Goal: Task Accomplishment & Management: Manage account settings

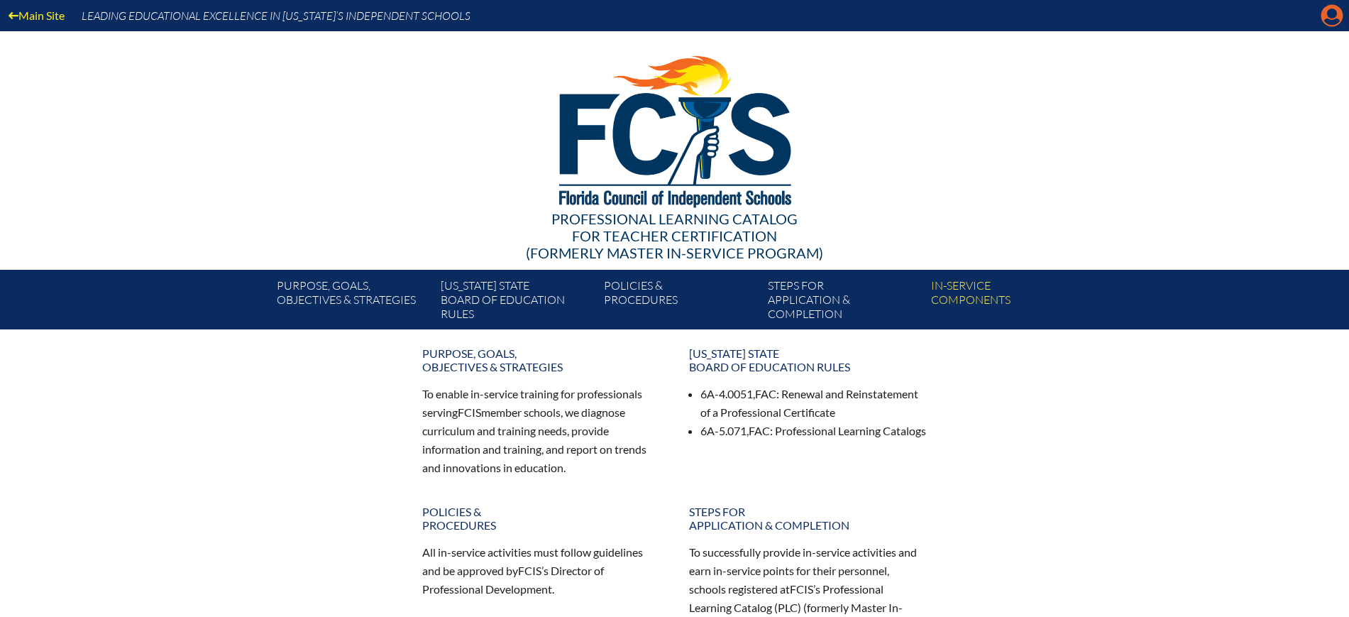
click at [1322, 17] on icon at bounding box center [1333, 16] width 22 height 22
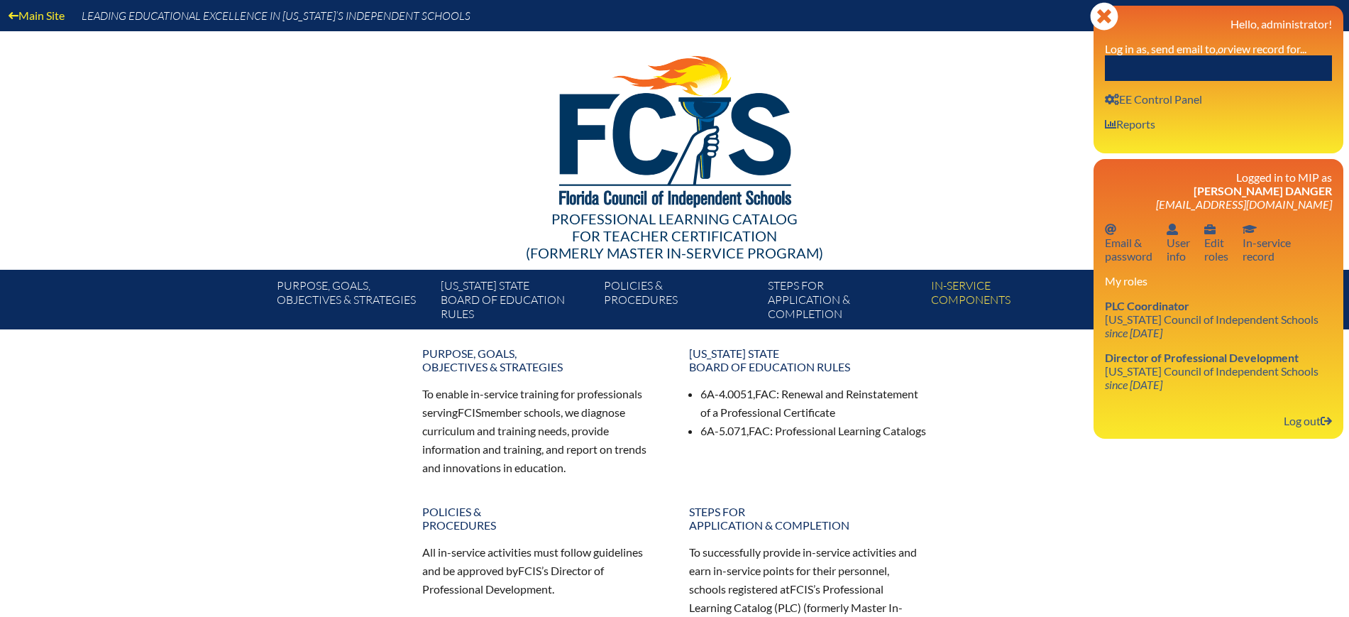
click at [1264, 75] on input "text" at bounding box center [1218, 68] width 227 height 26
paste input "[PERSON_NAME][EMAIL_ADDRESS][PERSON_NAME][DOMAIN_NAME]"
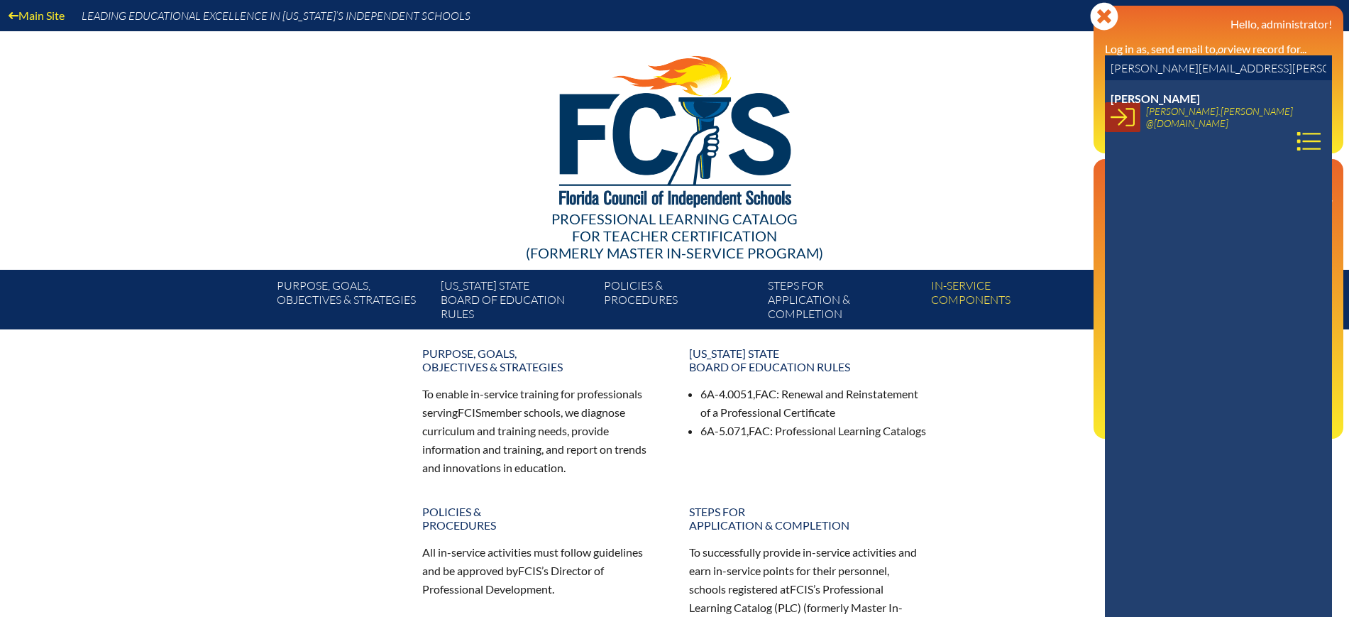
type input "[PERSON_NAME][EMAIL_ADDRESS][PERSON_NAME][DOMAIN_NAME]"
click at [1119, 126] on icon at bounding box center [1123, 117] width 24 height 24
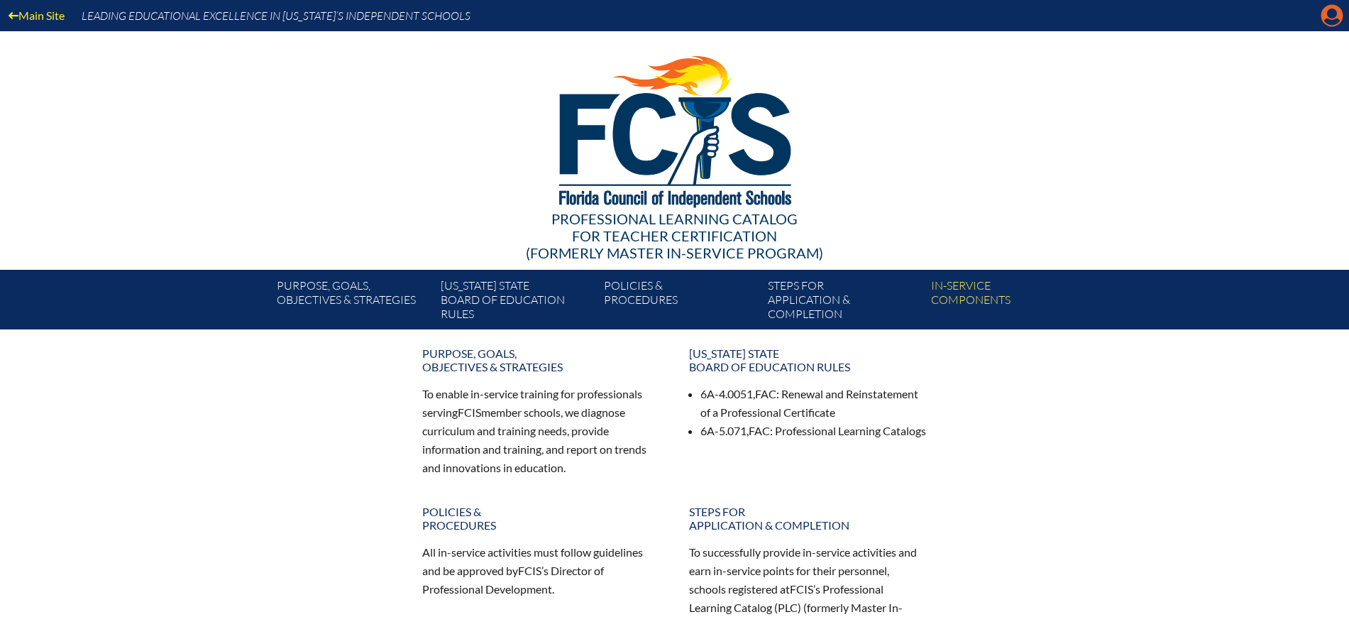
click at [1325, 11] on icon at bounding box center [1333, 16] width 22 height 22
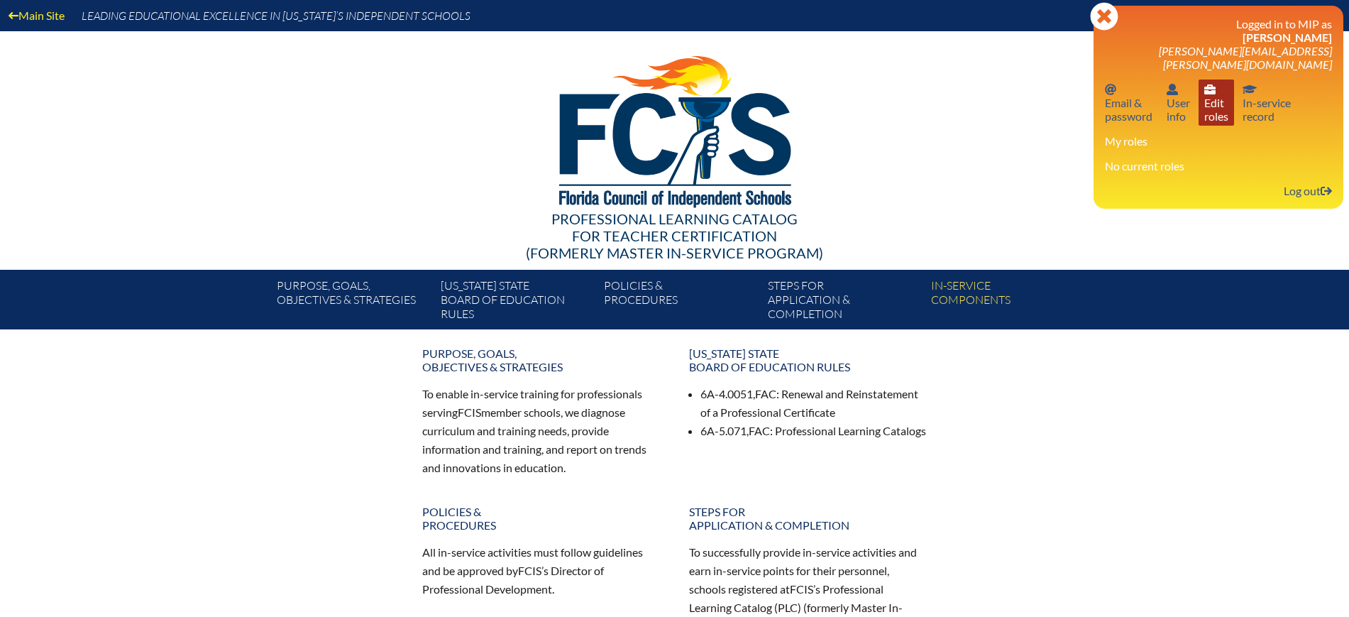
click at [1218, 104] on link "User info Edit roles" at bounding box center [1216, 102] width 35 height 46
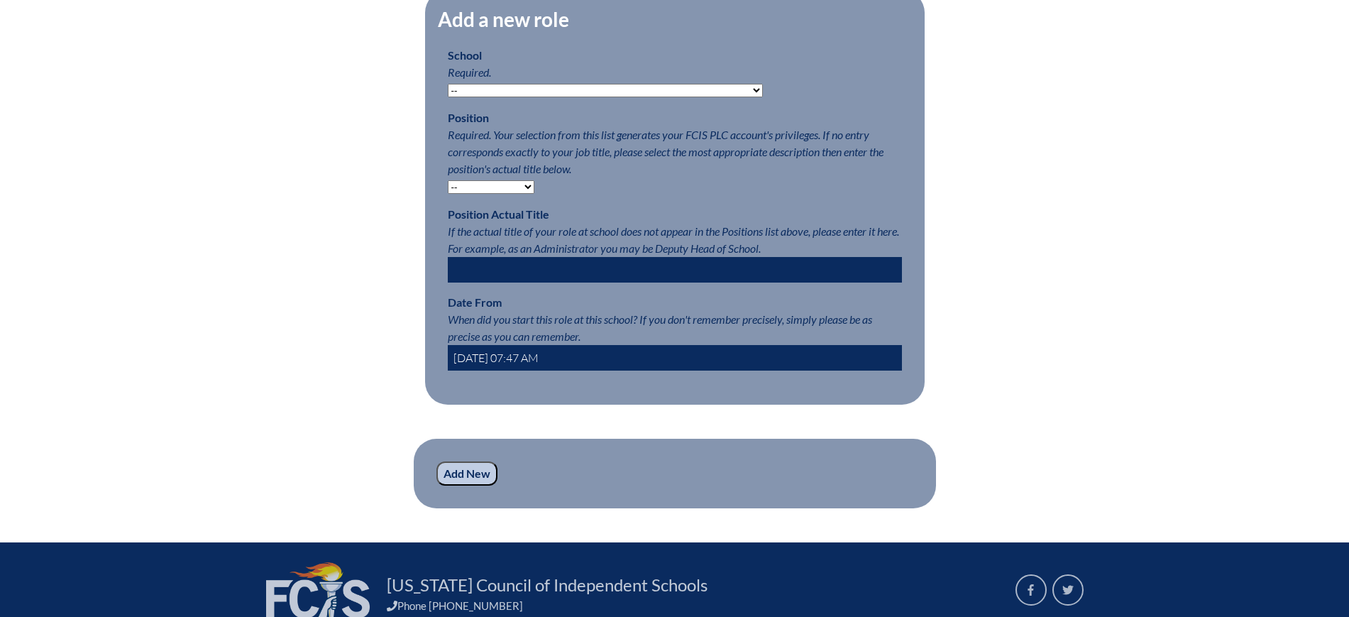
scroll to position [710, 0]
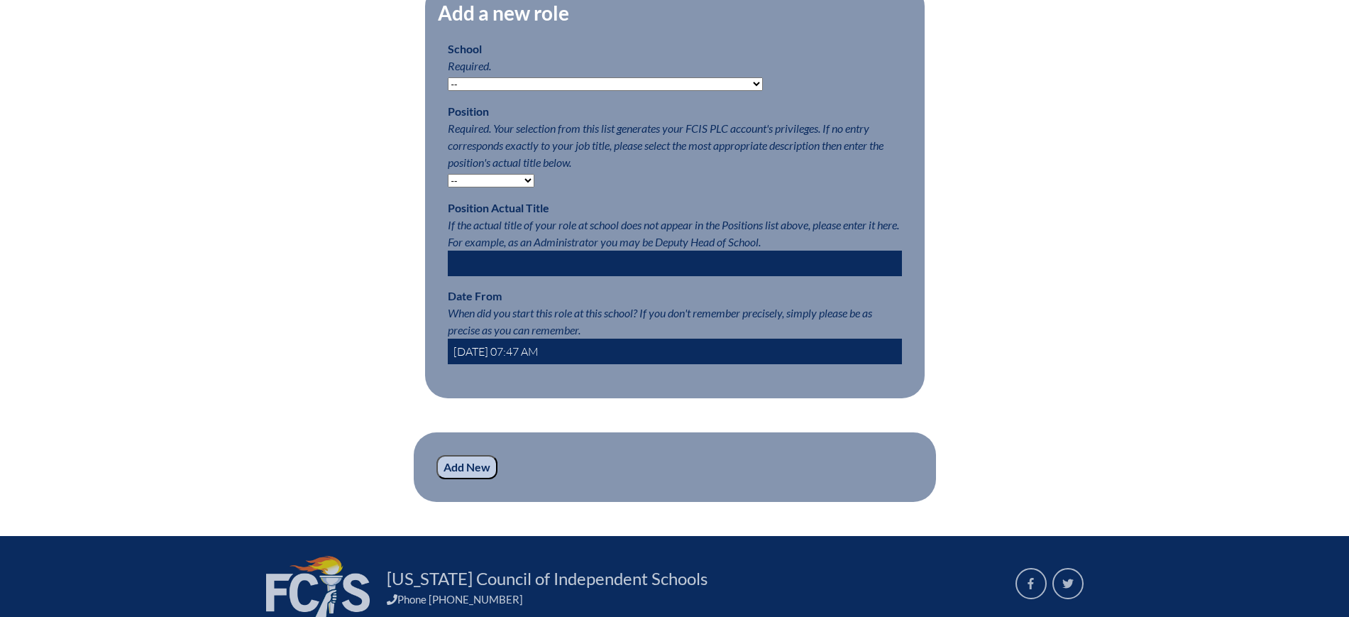
click at [562, 91] on select "-- Autism Inspired Academy Academy at Ocean Reef Academy at the Lakes Academy P…" at bounding box center [605, 83] width 315 height 13
select select "20310"
click at [448, 88] on select "-- Autism Inspired Academy Academy at Ocean Reef Academy at the Lakes Academy P…" at bounding box center [605, 83] width 315 height 13
click at [520, 187] on select "-- Teacher PLC Coordinator Head of School Administrator" at bounding box center [491, 180] width 87 height 13
select select "15563"
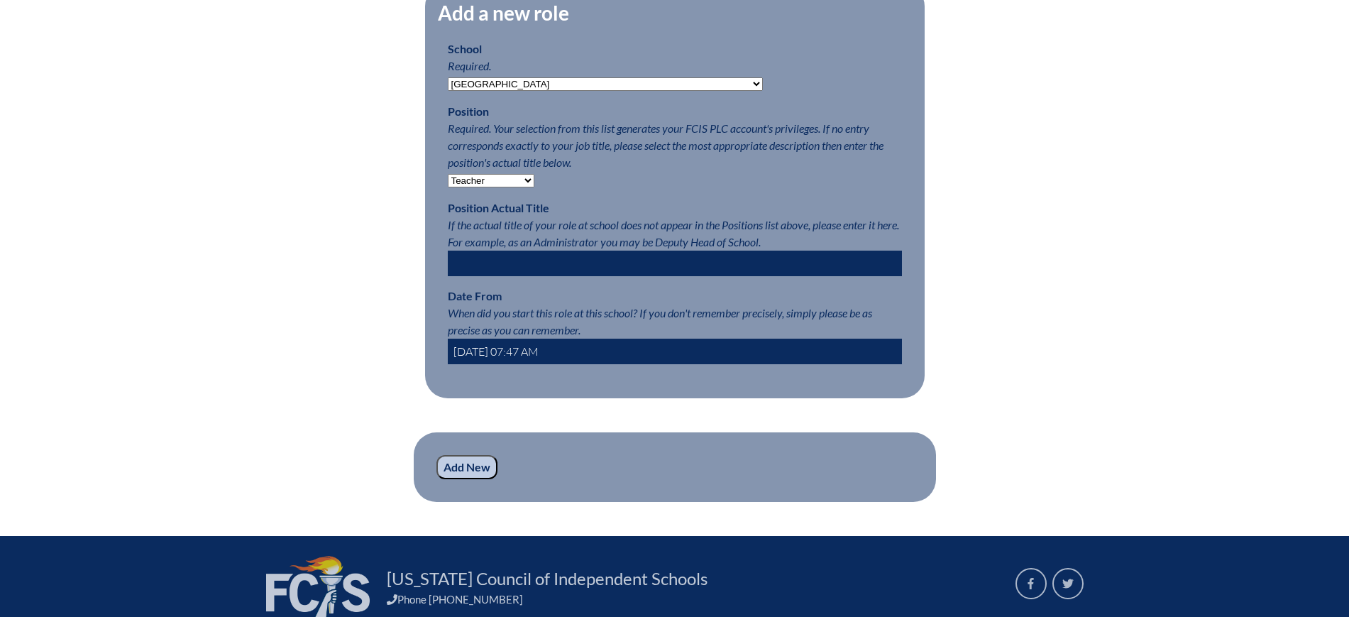
click at [448, 185] on select "-- Teacher PLC Coordinator Head of School Administrator" at bounding box center [491, 180] width 87 height 13
click at [471, 358] on input "2025-09-02 07:47 AM" at bounding box center [675, 352] width 454 height 26
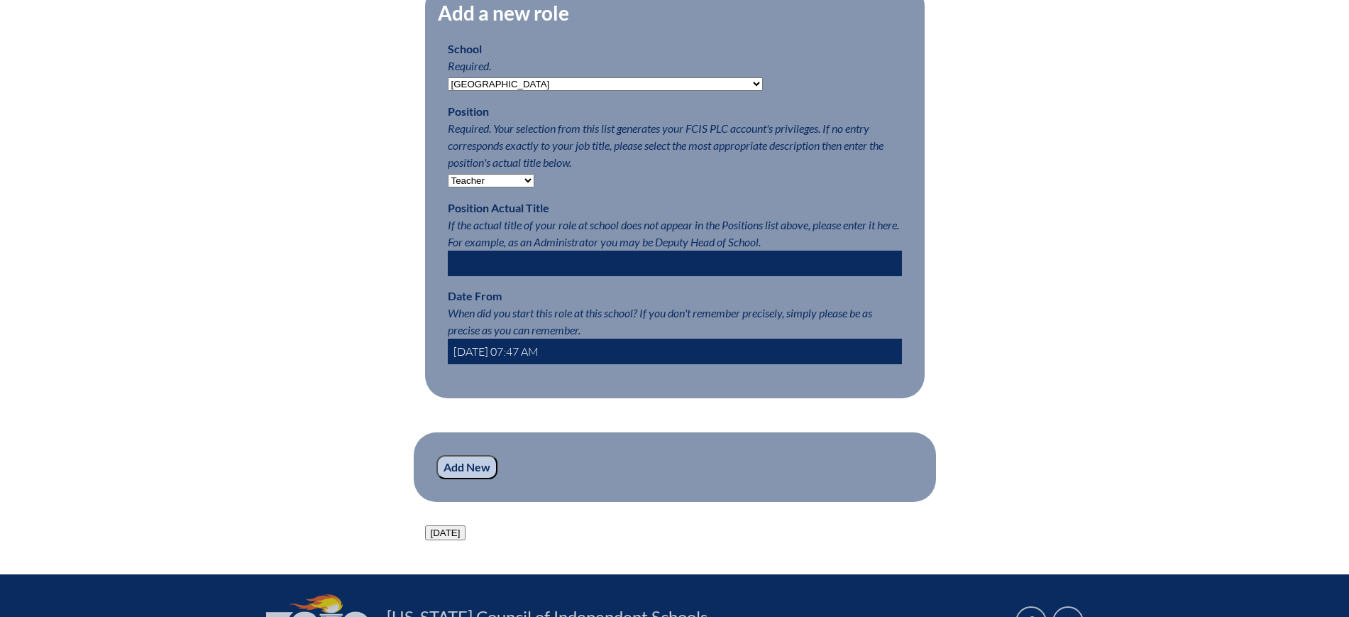
type input "2024-09-02 07:47 AM"
drag, startPoint x: 470, startPoint y: 488, endPoint x: 475, endPoint y: 469, distance: 19.8
click at [470, 479] on input "Add New" at bounding box center [467, 467] width 61 height 24
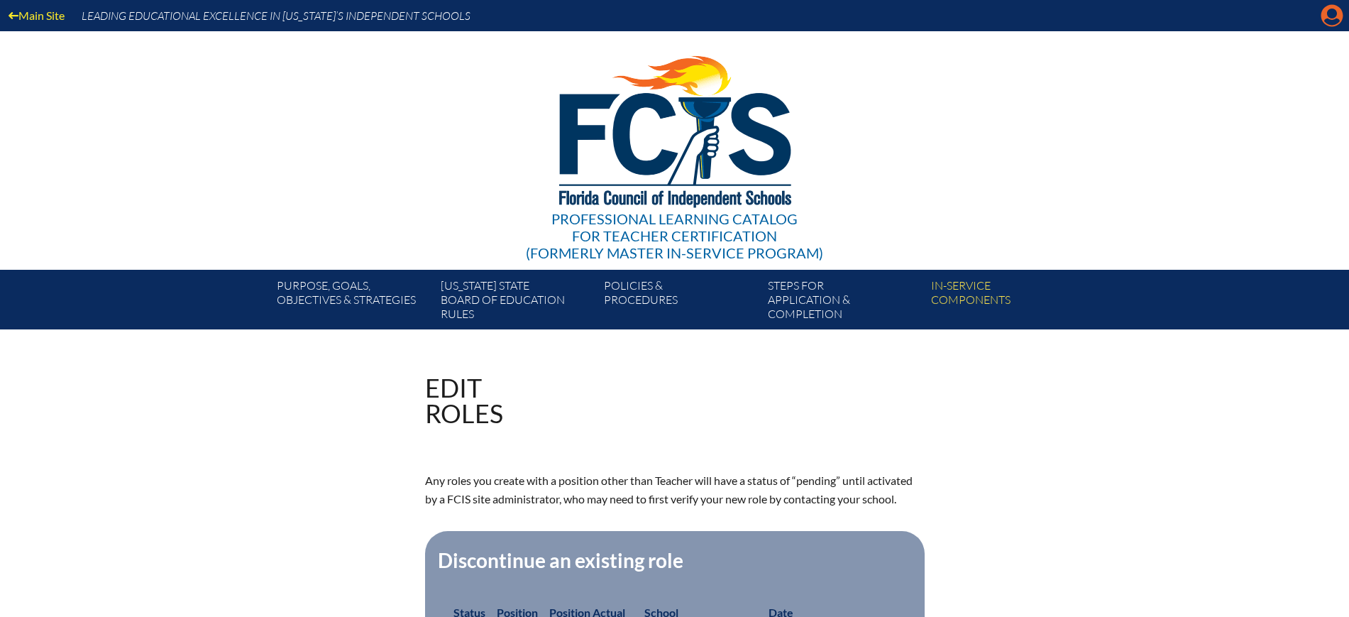
click at [1324, 12] on icon at bounding box center [1333, 16] width 22 height 22
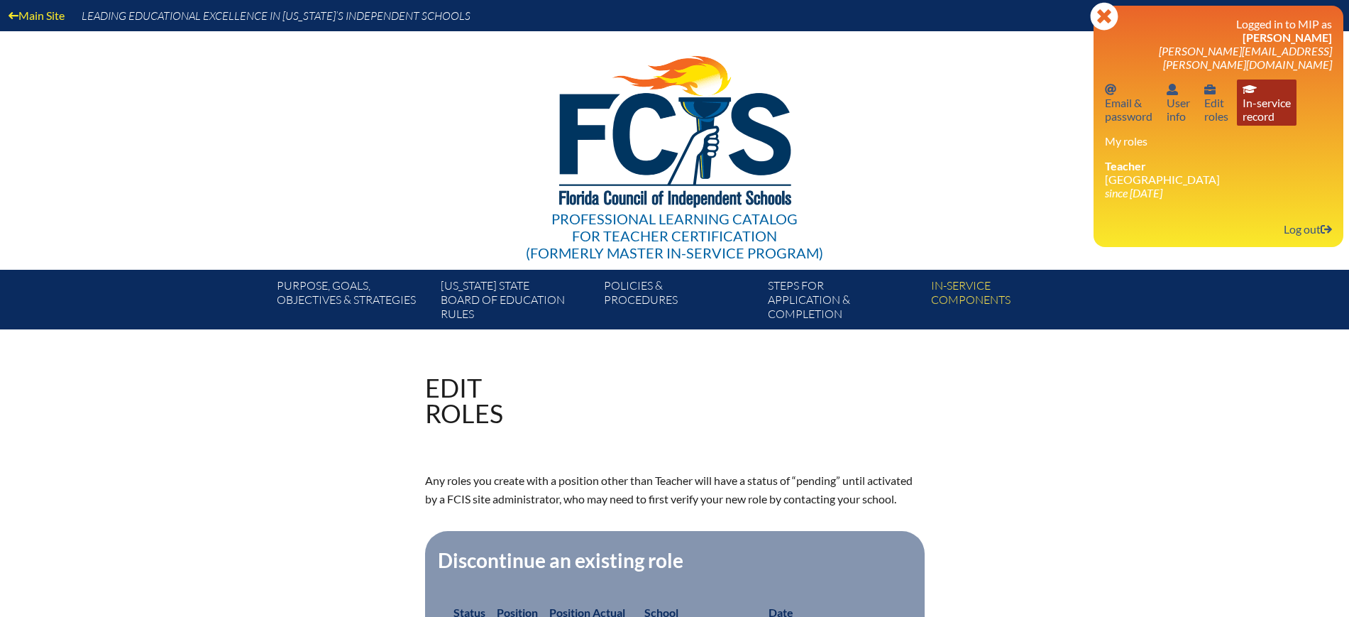
click at [1273, 85] on link "In-service record In-service record" at bounding box center [1267, 102] width 60 height 46
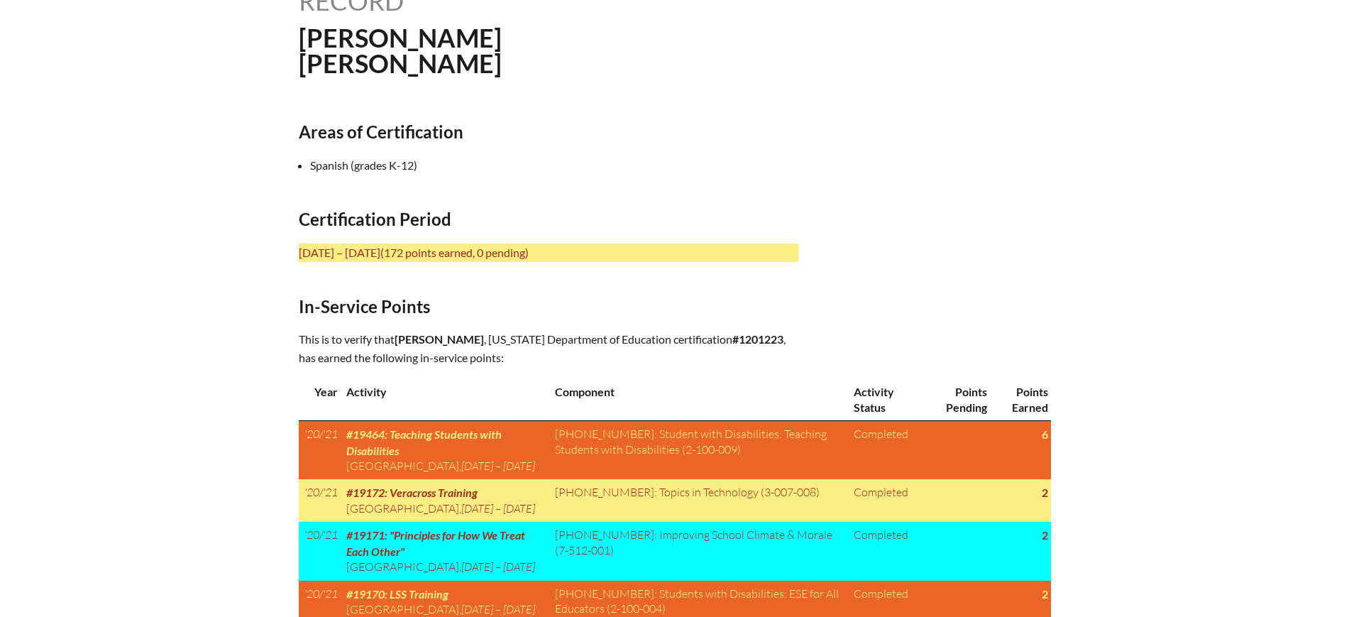
scroll to position [444, 0]
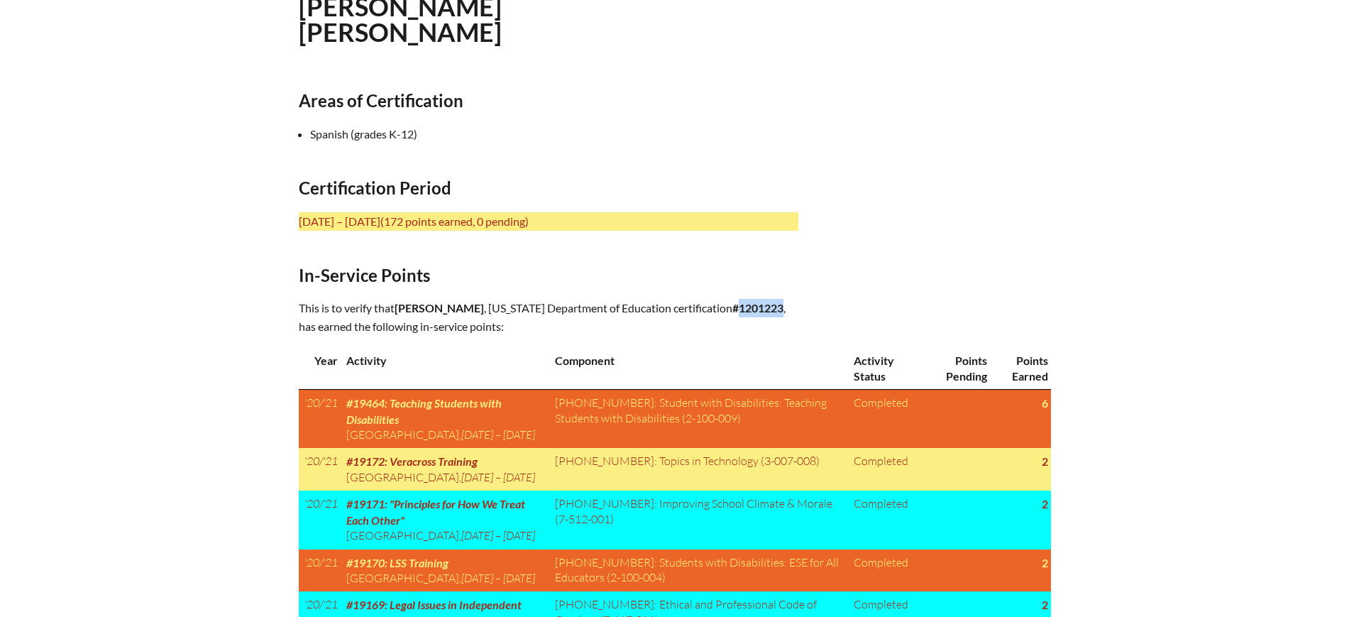
drag, startPoint x: 748, startPoint y: 305, endPoint x: 705, endPoint y: 307, distance: 43.3
click at [705, 307] on p "This is to verify that [PERSON_NAME] , [US_STATE] Department of Education certi…" at bounding box center [549, 317] width 500 height 37
copy b "1201223"
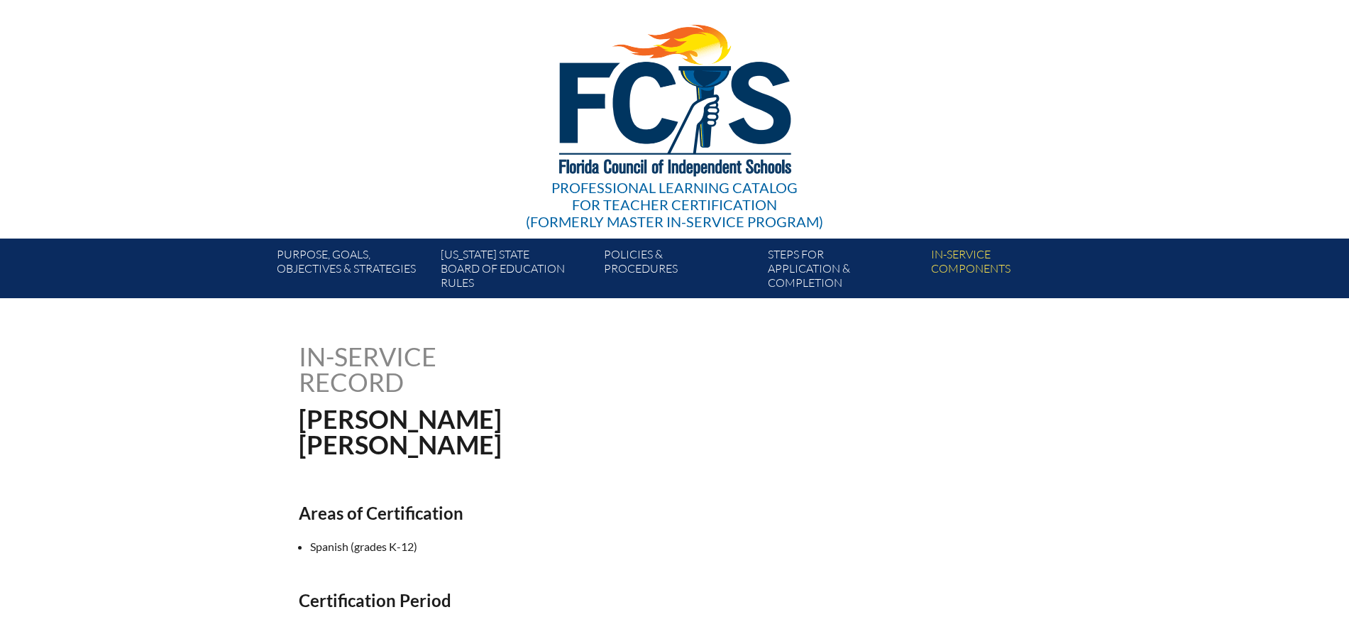
scroll to position [0, 0]
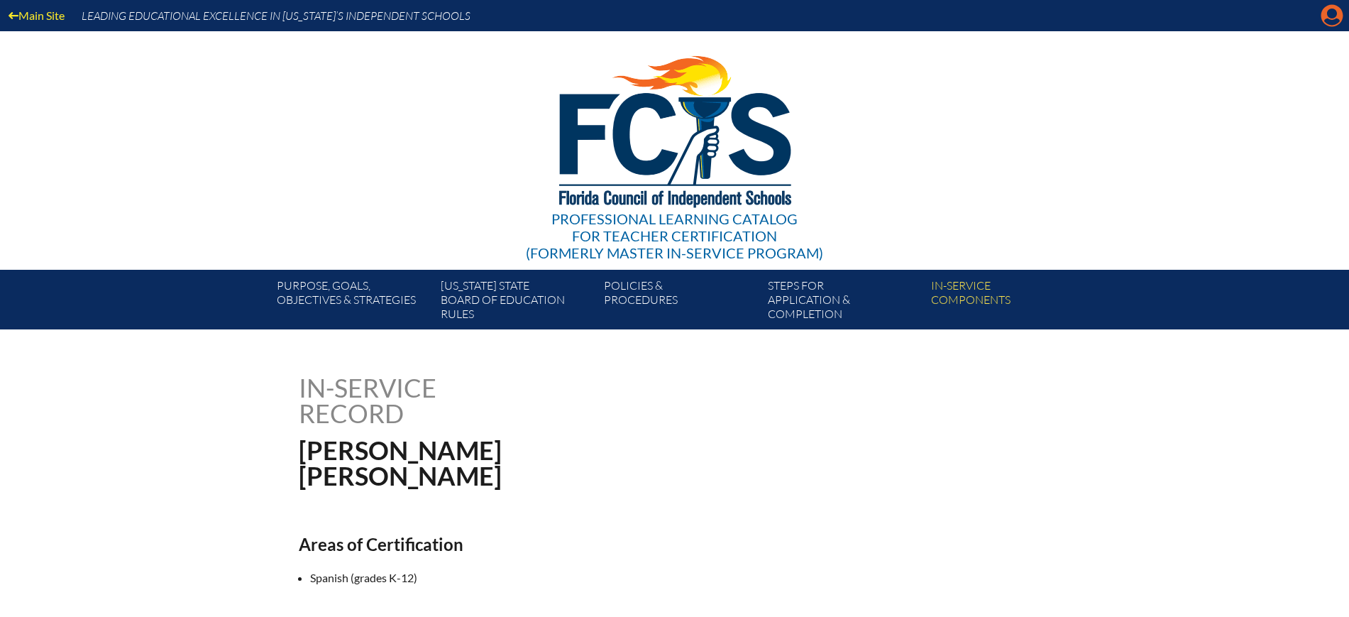
click at [1328, 11] on icon "Manage account" at bounding box center [1332, 15] width 23 height 23
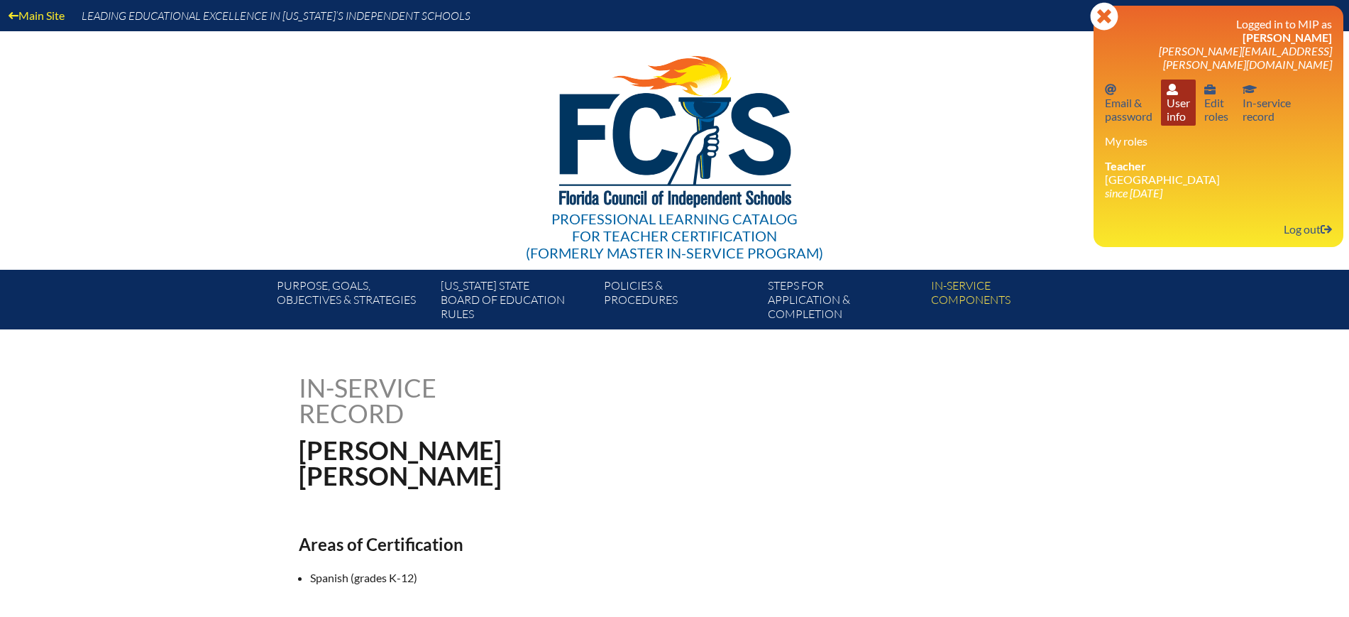
click at [1187, 106] on link "User info User info" at bounding box center [1178, 102] width 35 height 46
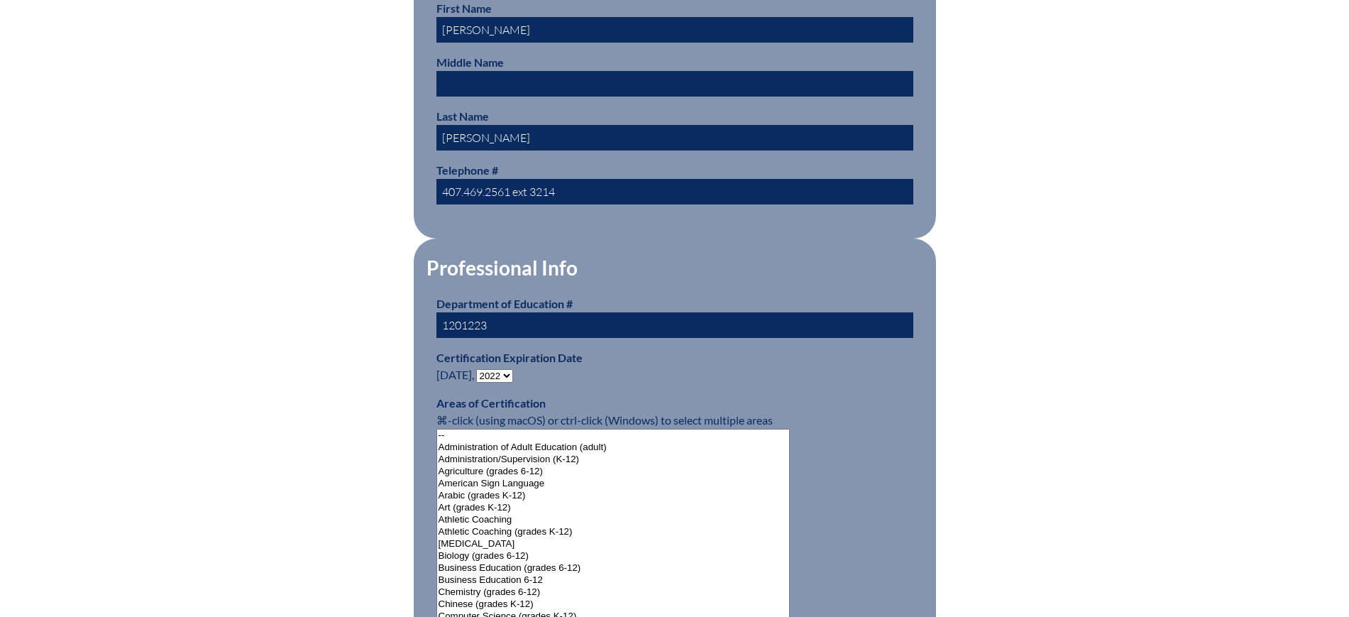
scroll to position [798, 0]
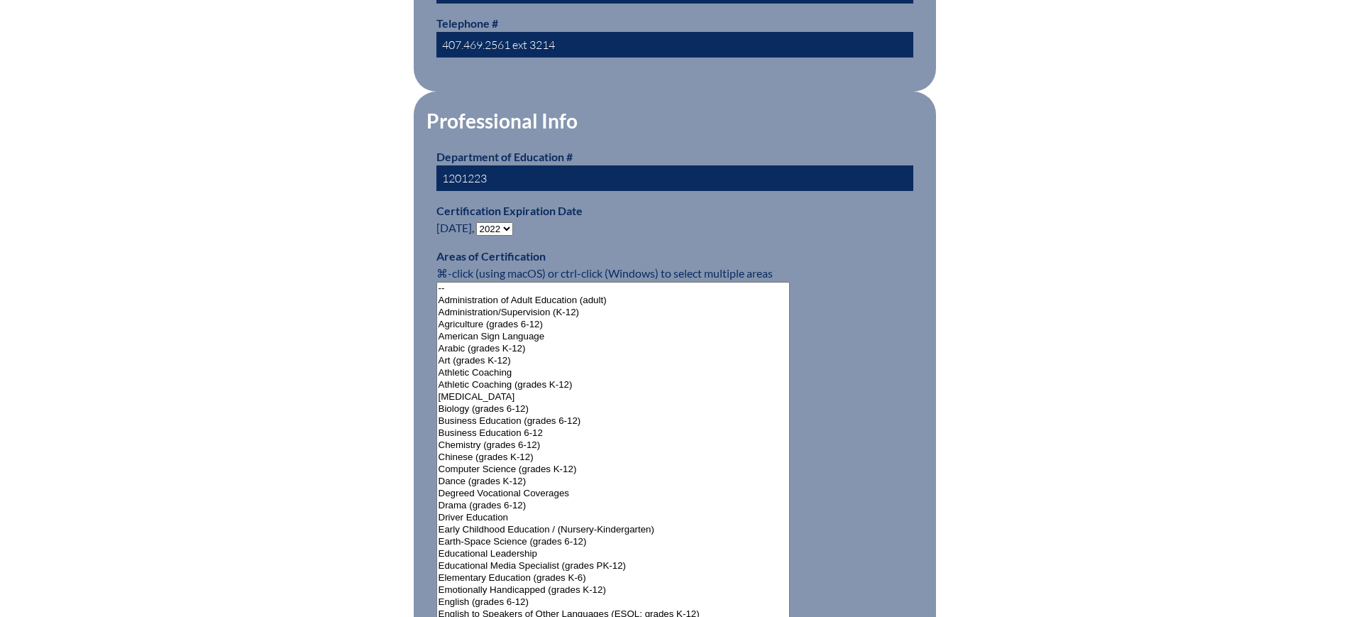
click at [510, 222] on select "- 2031 2030 2029 2028 2027 2026 2025 2024 2023 2022 2021 2020 2019 2018 2017 20…" at bounding box center [494, 228] width 37 height 13
select select "2027"
click at [479, 222] on select "- 2031 2030 2029 2028 2027 2026 2025 2024 2023 2022 2021 2020 2019 2018 2017 20…" at bounding box center [494, 228] width 37 height 13
click at [319, 361] on div "User Info Please enter your name as it appears on your Department of Education …" at bounding box center [675, 521] width 798 height 1890
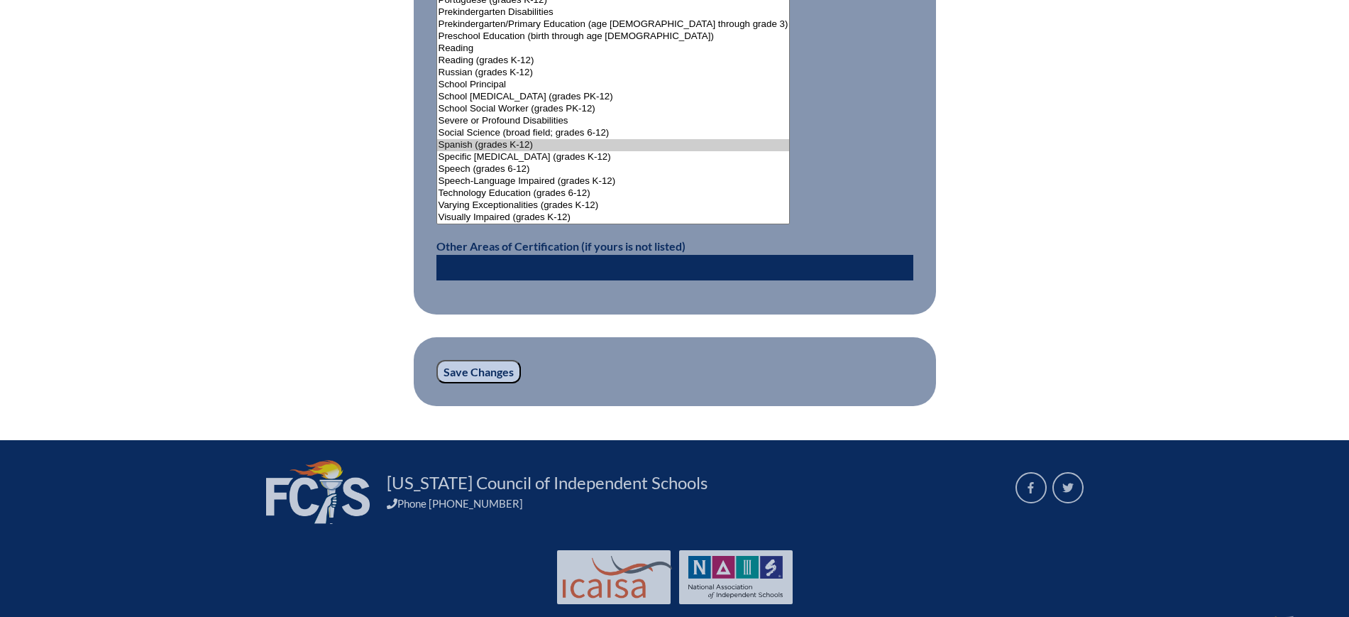
scroll to position [1863, 0]
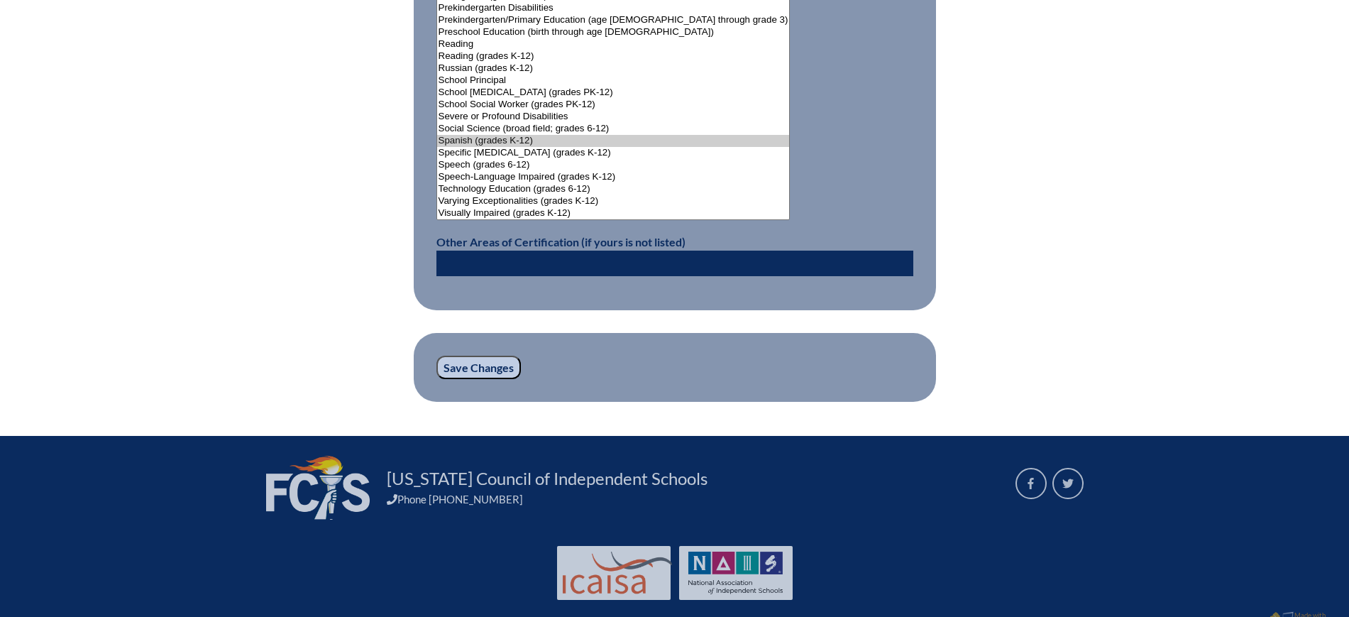
click at [500, 367] on input "Save Changes" at bounding box center [479, 368] width 84 height 24
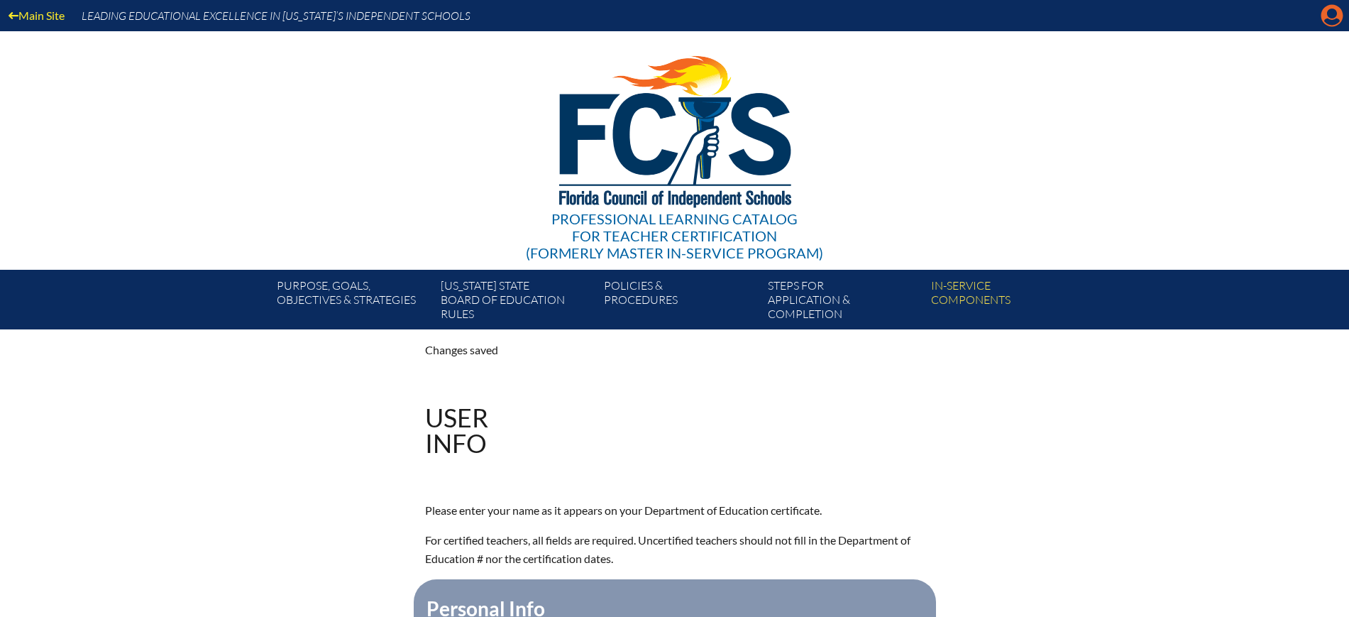
click at [1335, 26] on icon "Manage account" at bounding box center [1332, 15] width 23 height 23
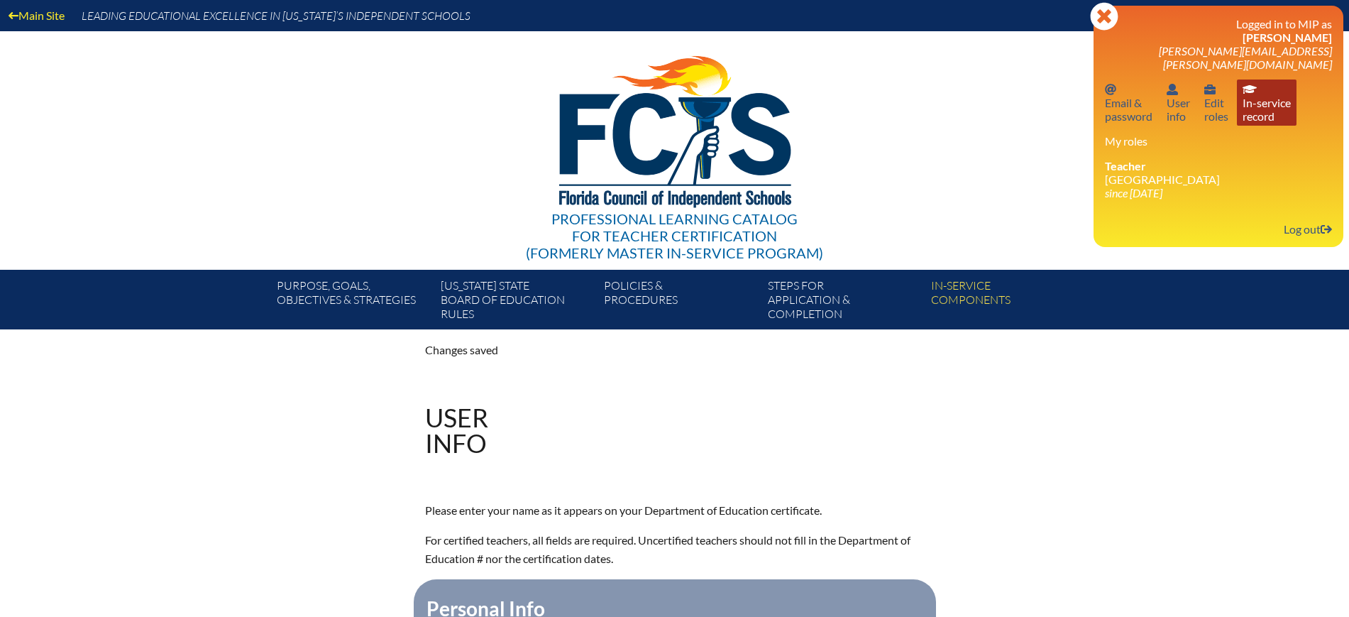
click at [1264, 104] on link "In-service record In-service record" at bounding box center [1267, 102] width 60 height 46
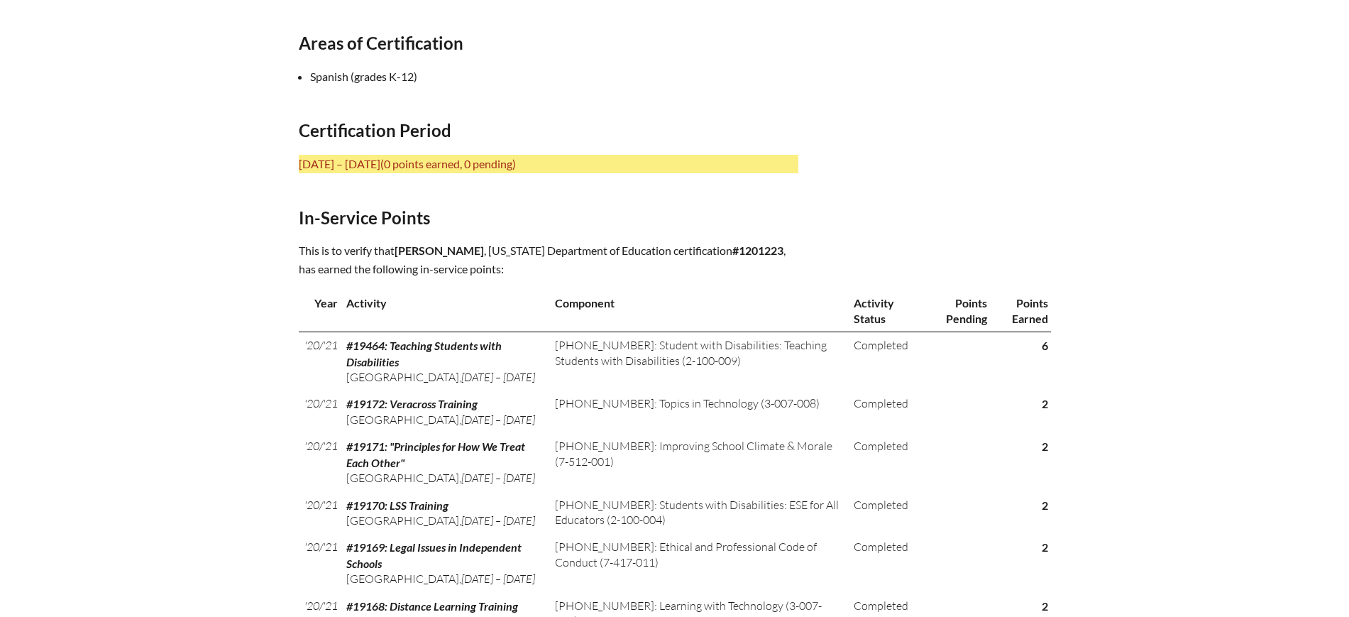
scroll to position [532, 0]
